Goal: Check status: Check status

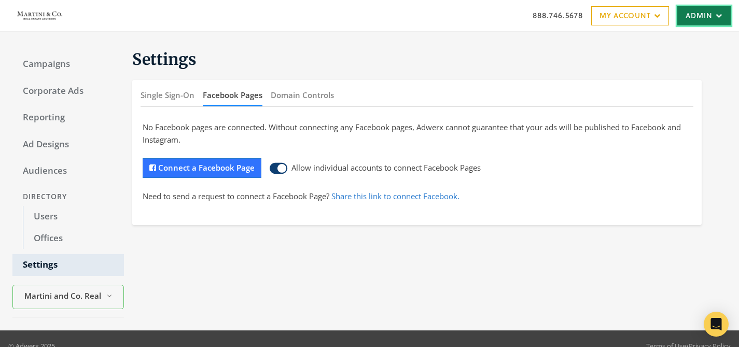
click at [695, 21] on link "Admin" at bounding box center [703, 15] width 53 height 19
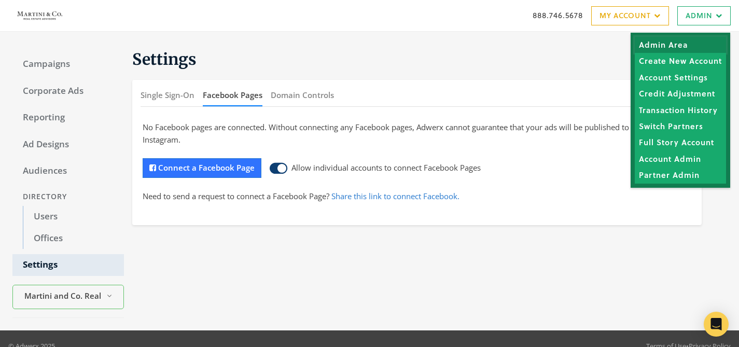
click at [682, 46] on link "Admin Area" at bounding box center [680, 45] width 91 height 16
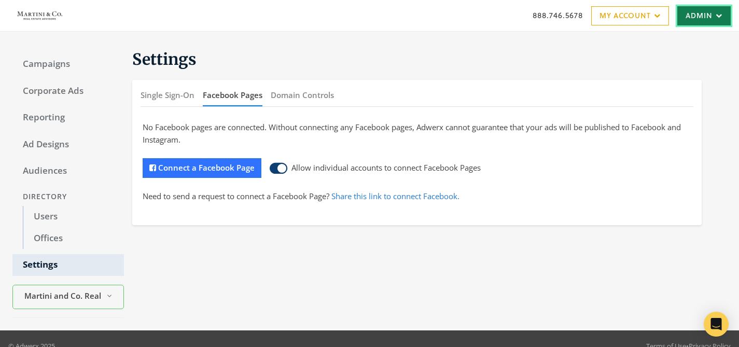
click at [689, 12] on link "Admin" at bounding box center [703, 15] width 53 height 19
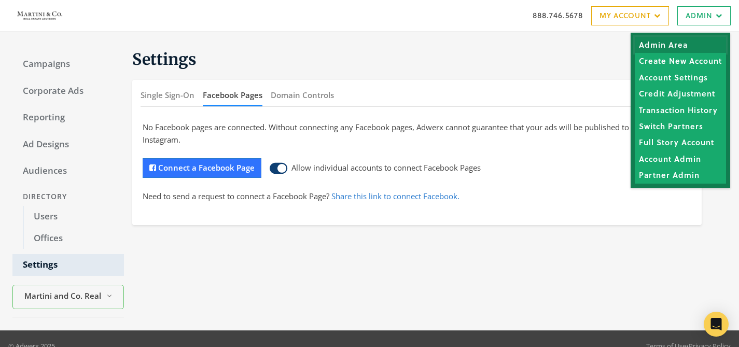
click at [666, 46] on link "Admin Area" at bounding box center [680, 45] width 91 height 16
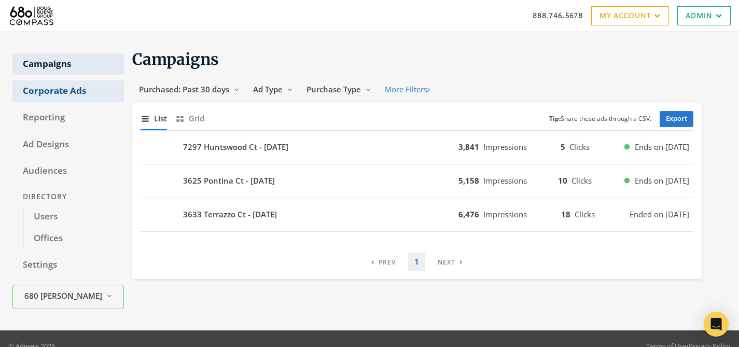
click at [65, 89] on link "Corporate Ads" at bounding box center [68, 91] width 112 height 22
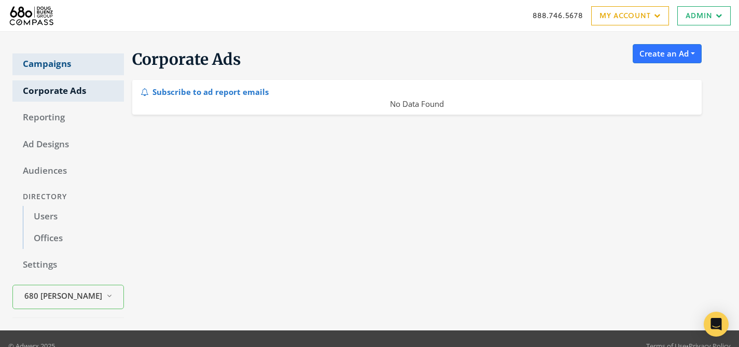
click at [55, 65] on link "Campaigns" at bounding box center [68, 64] width 112 height 22
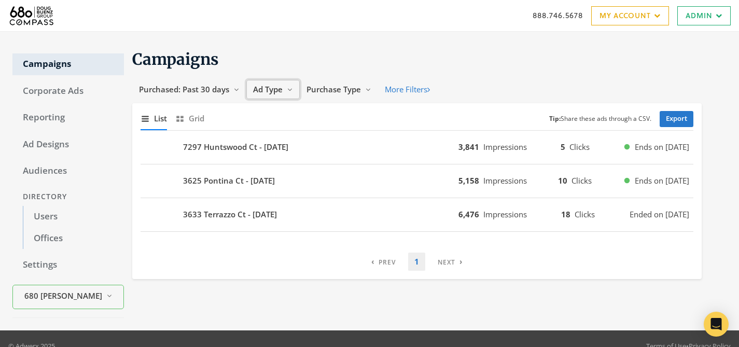
click at [273, 88] on span "Ad Type" at bounding box center [268, 89] width 30 height 10
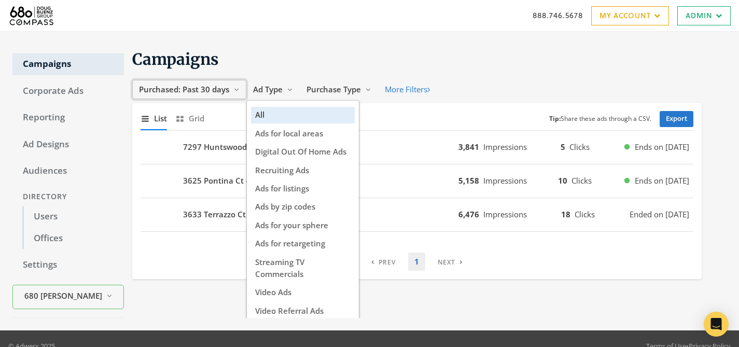
click at [206, 91] on span "Purchased: Past 30 days" at bounding box center [184, 89] width 90 height 10
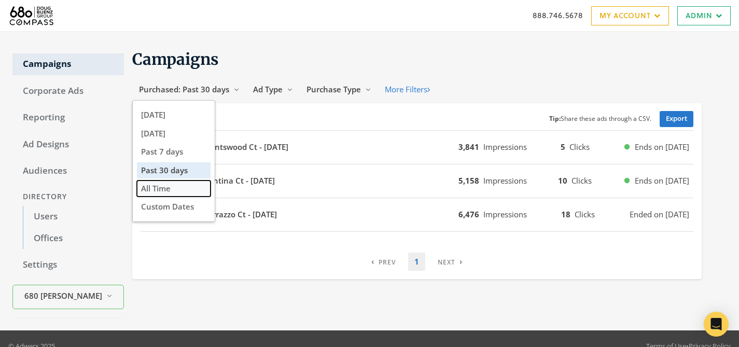
click at [197, 190] on button "All Time" at bounding box center [174, 188] width 74 height 16
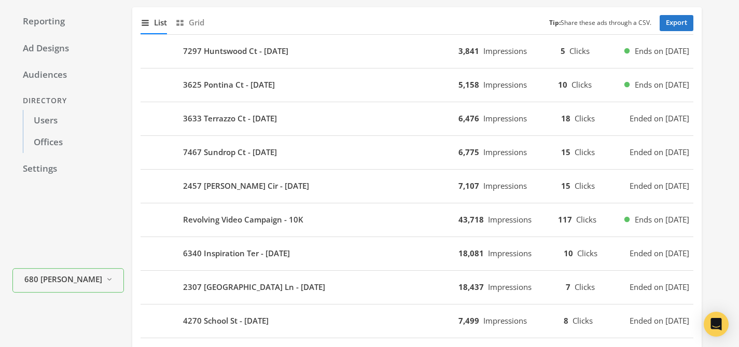
scroll to position [97, 0]
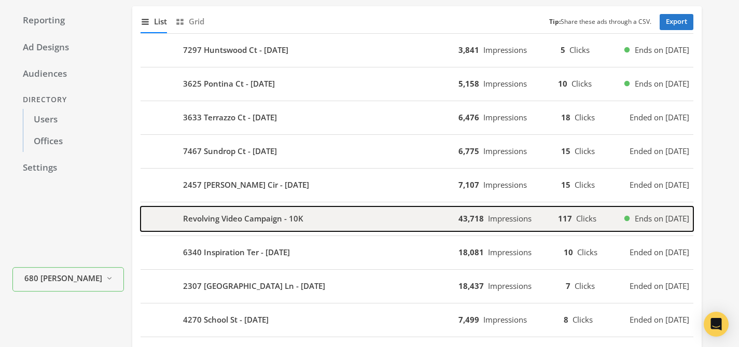
click at [251, 219] on b "Revolving Video Campaign - 10K" at bounding box center [243, 219] width 120 height 12
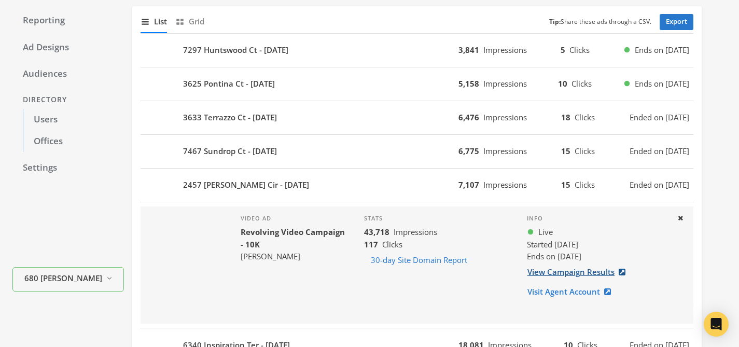
click at [595, 272] on link "View Campaign Results" at bounding box center [579, 271] width 105 height 19
